Goal: Task Accomplishment & Management: Use online tool/utility

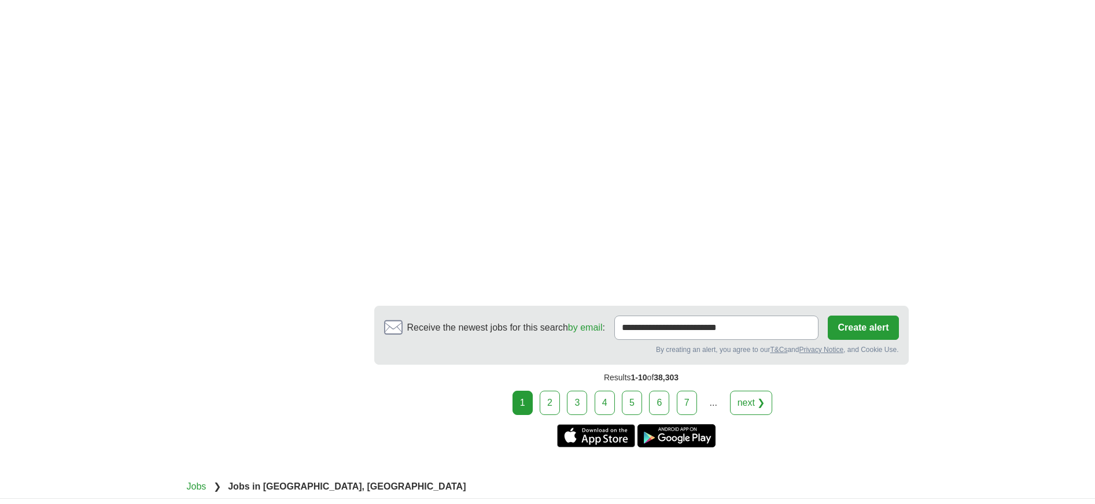
scroll to position [2173, 0]
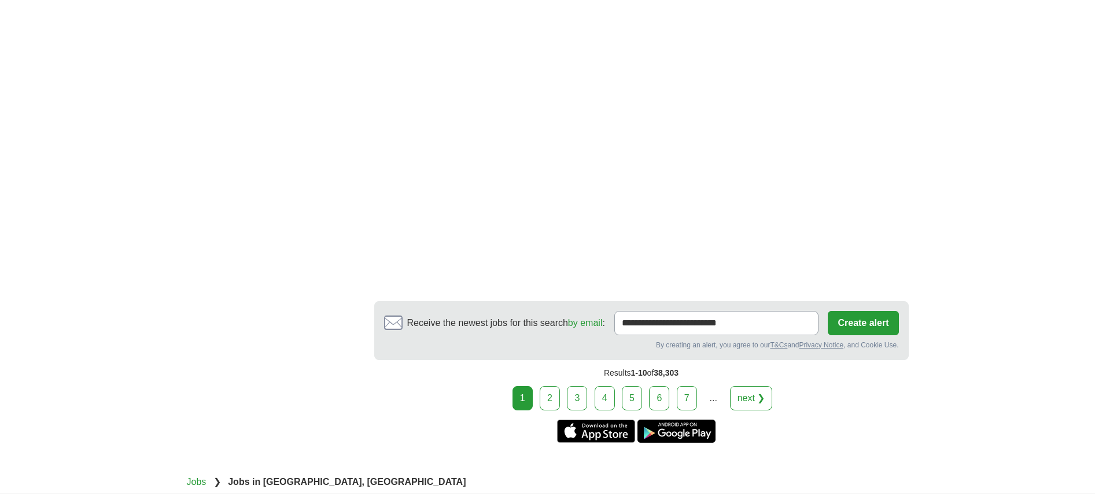
click at [545, 405] on link "2" at bounding box center [550, 398] width 20 height 24
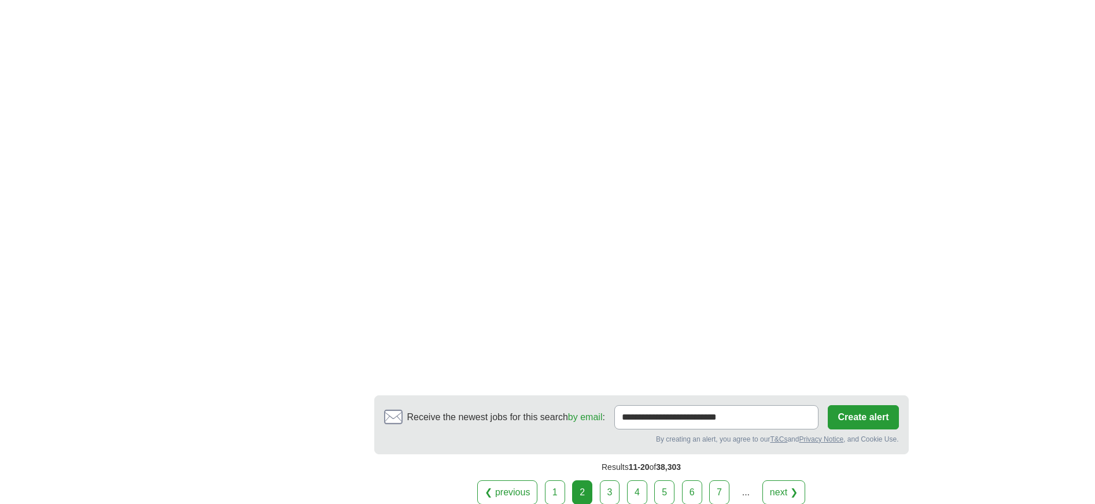
scroll to position [2081, 0]
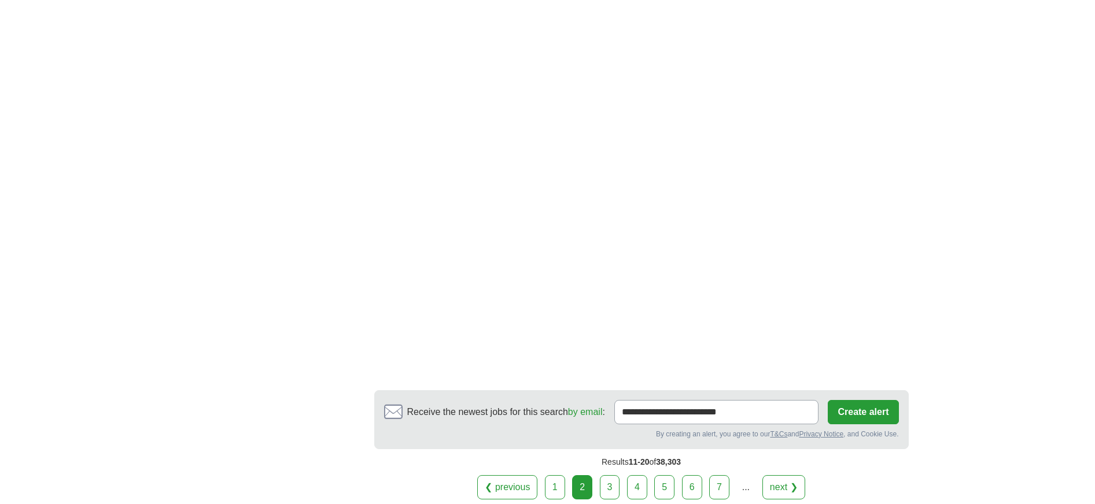
click at [617, 475] on link "3" at bounding box center [610, 487] width 20 height 24
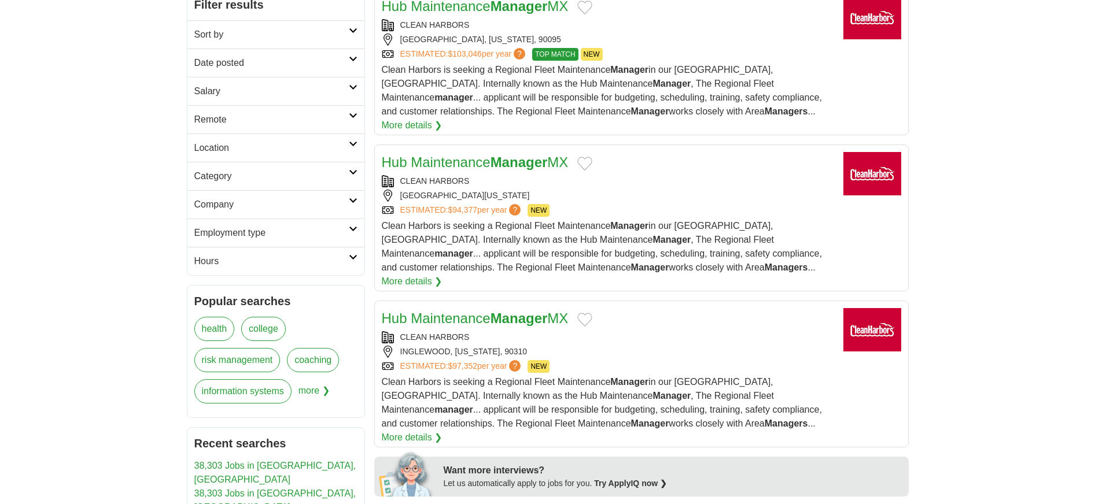
scroll to position [131, 0]
